Goal: Find specific page/section: Locate a particular part of the current website

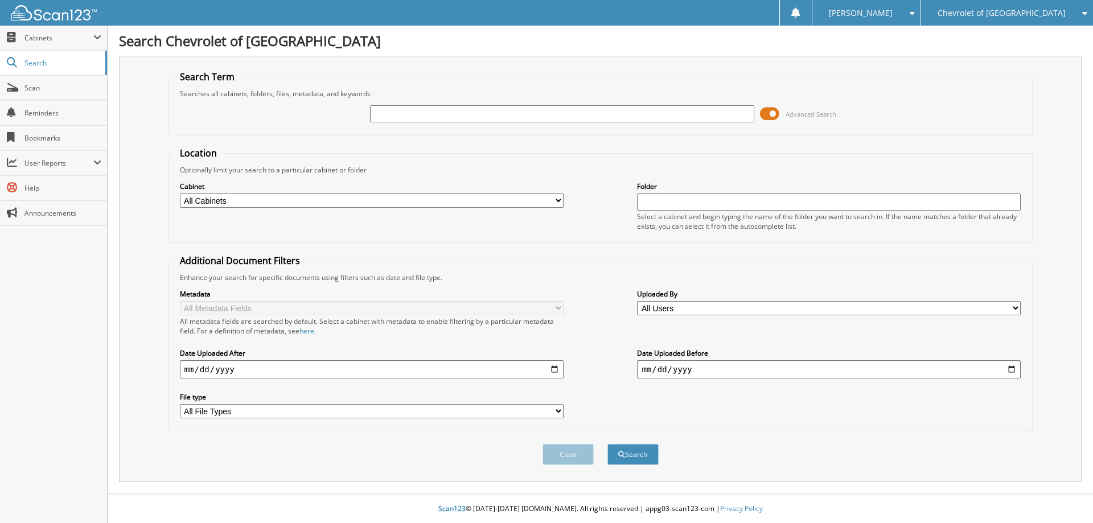
click at [390, 114] on input "text" at bounding box center [562, 113] width 384 height 17
drag, startPoint x: 424, startPoint y: 104, endPoint x: 414, endPoint y: 118, distance: 16.7
click at [424, 105] on div "t25263b" at bounding box center [562, 113] width 384 height 19
click at [414, 119] on input "t25263b" at bounding box center [562, 113] width 384 height 17
type input "t"
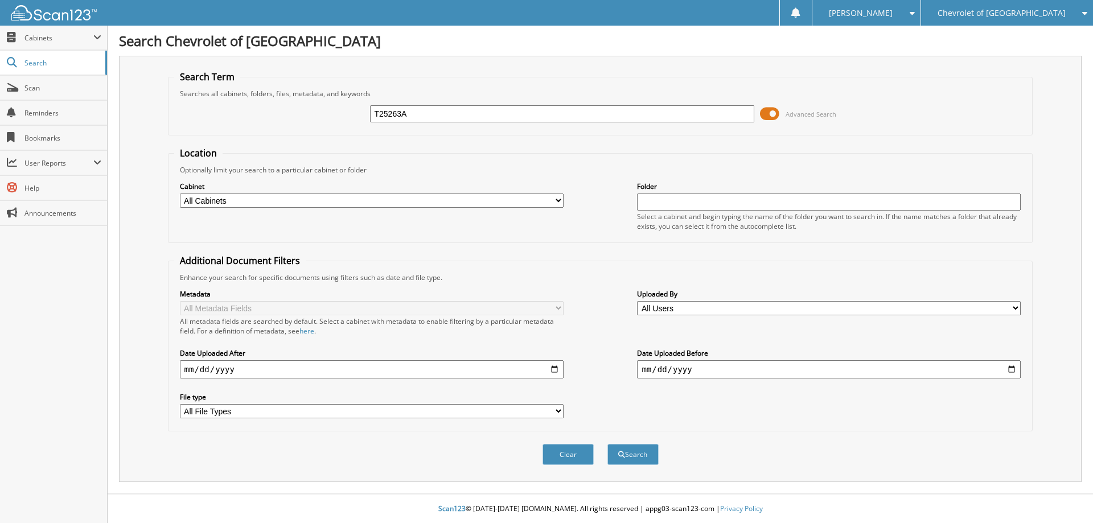
type input "T25263A"
click at [607, 444] on button "Search" at bounding box center [632, 454] width 51 height 21
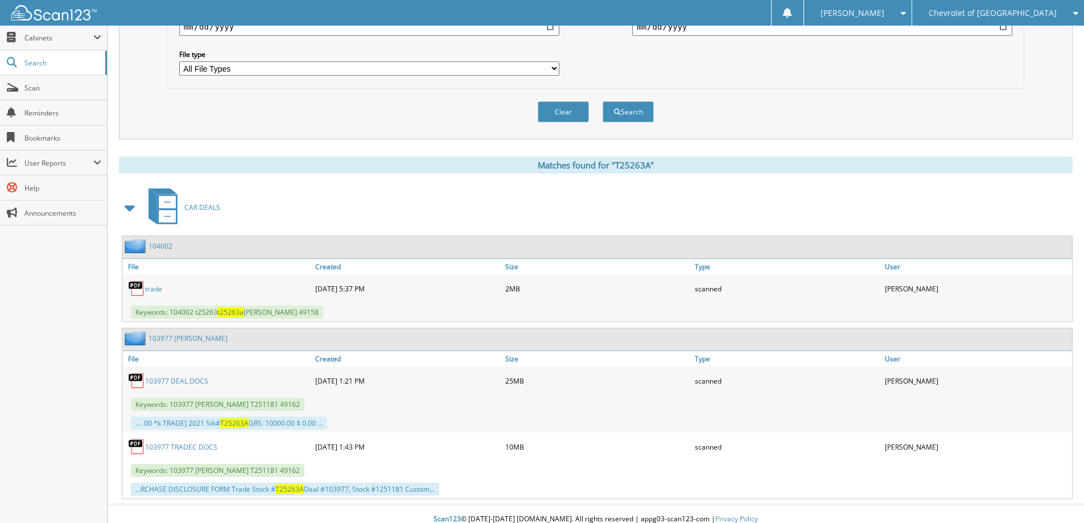
scroll to position [353, 0]
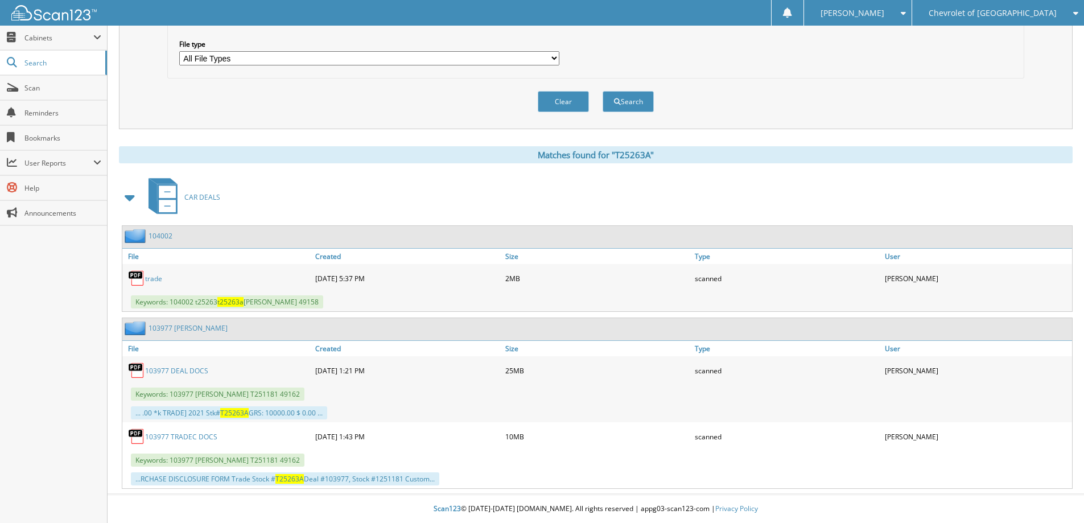
click at [177, 370] on link "103977 DEAL DOCS" at bounding box center [176, 371] width 63 height 10
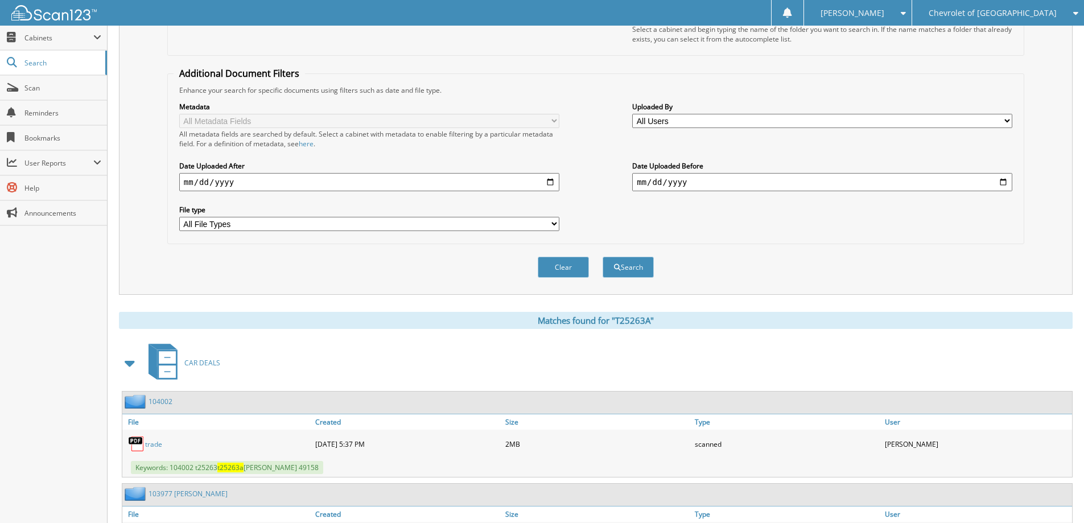
scroll to position [0, 0]
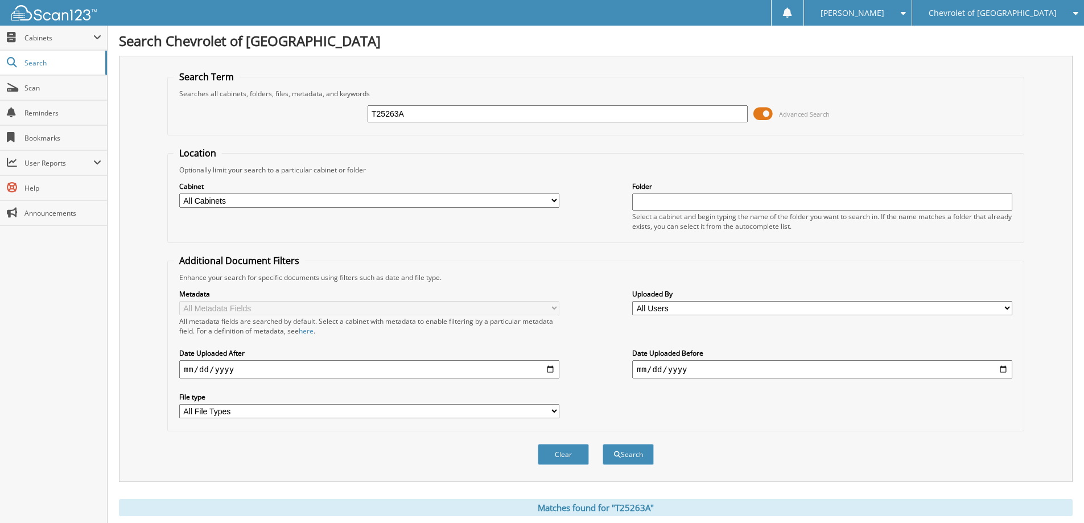
click at [433, 109] on input "T25263A" at bounding box center [558, 113] width 380 height 17
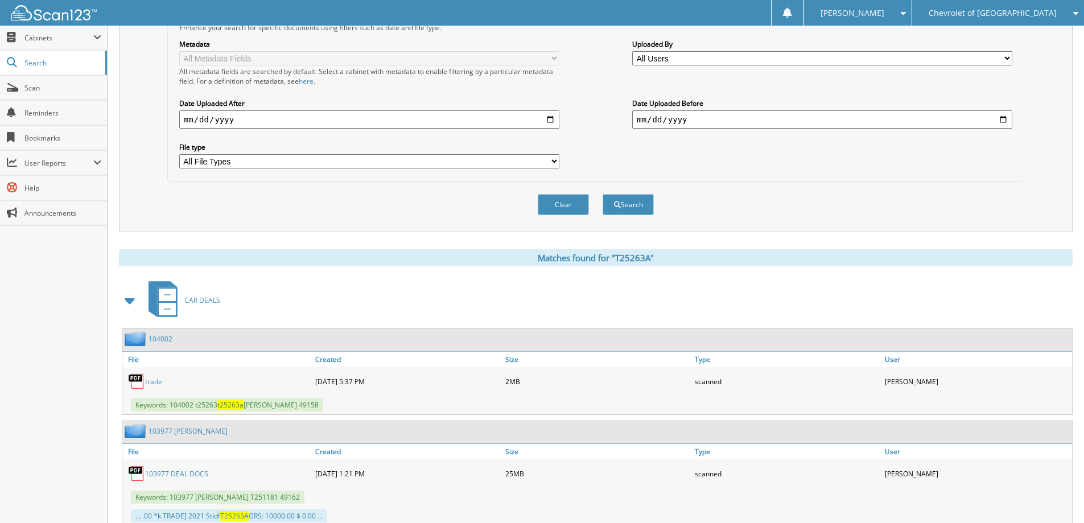
scroll to position [285, 0]
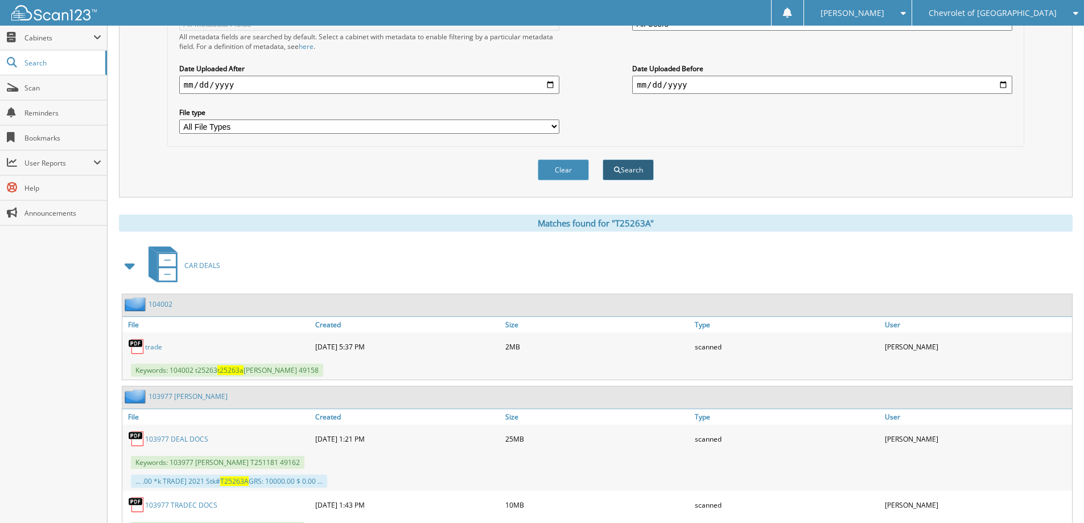
type input "T25263"
click at [629, 173] on button "Search" at bounding box center [628, 169] width 51 height 21
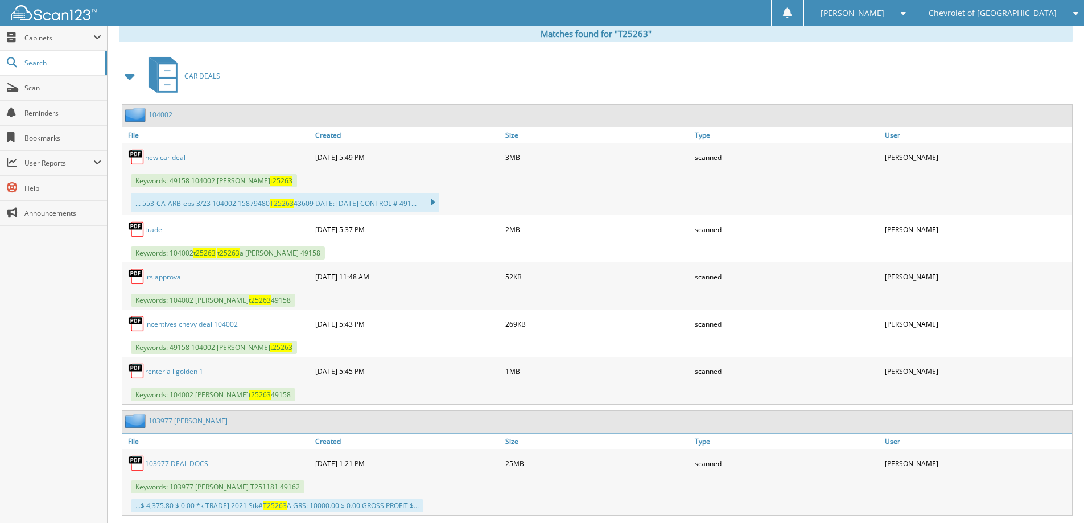
scroll to position [512, 0]
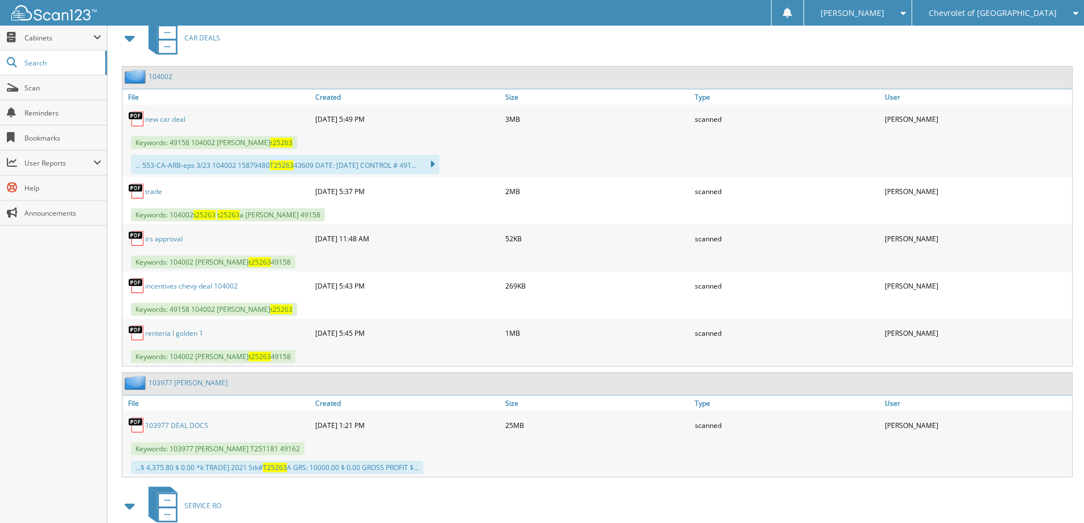
click at [163, 119] on link "new car deal" at bounding box center [165, 119] width 40 height 10
click at [1076, 7] on div "Chevrolet of [GEOGRAPHIC_DATA]" at bounding box center [998, 13] width 160 height 26
click at [906, 14] on div "[PERSON_NAME]" at bounding box center [858, 13] width 96 height 26
click at [912, 56] on link "Logout" at bounding box center [858, 56] width 108 height 20
